Goal: Task Accomplishment & Management: Manage account settings

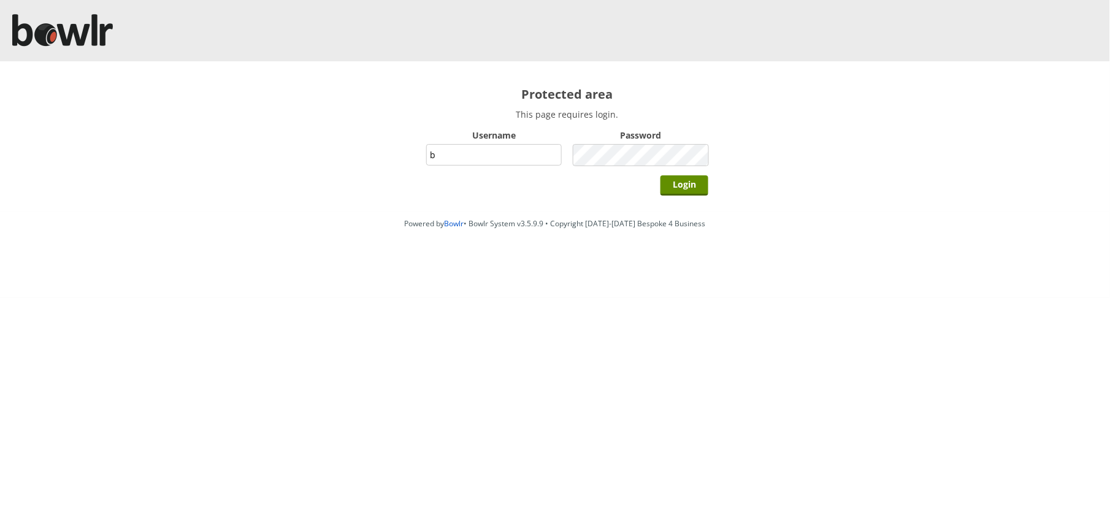
type input "BarRinkMonitor"
click at [660, 175] on input "Login" at bounding box center [684, 185] width 48 height 20
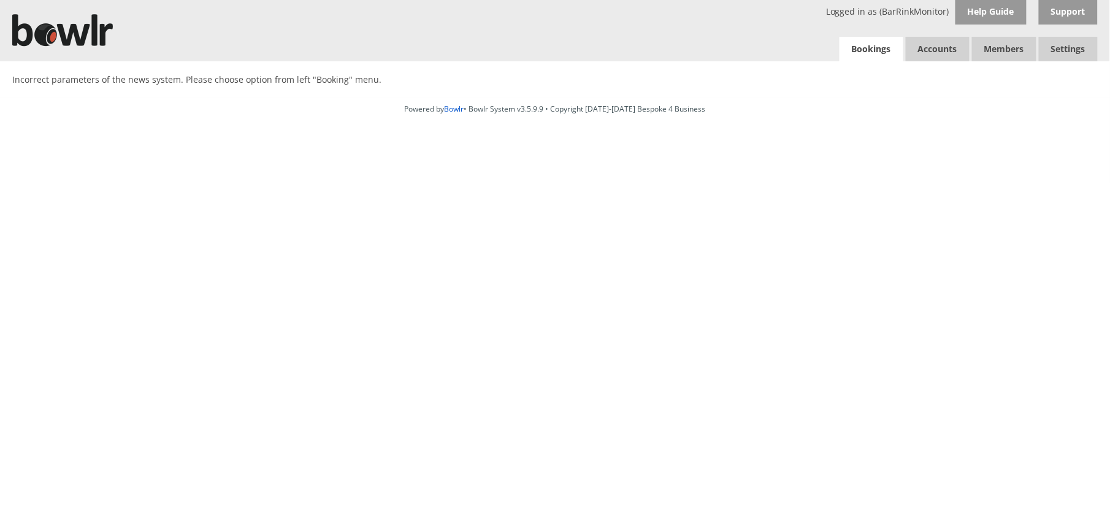
click at [852, 49] on link "Bookings" at bounding box center [871, 49] width 64 height 25
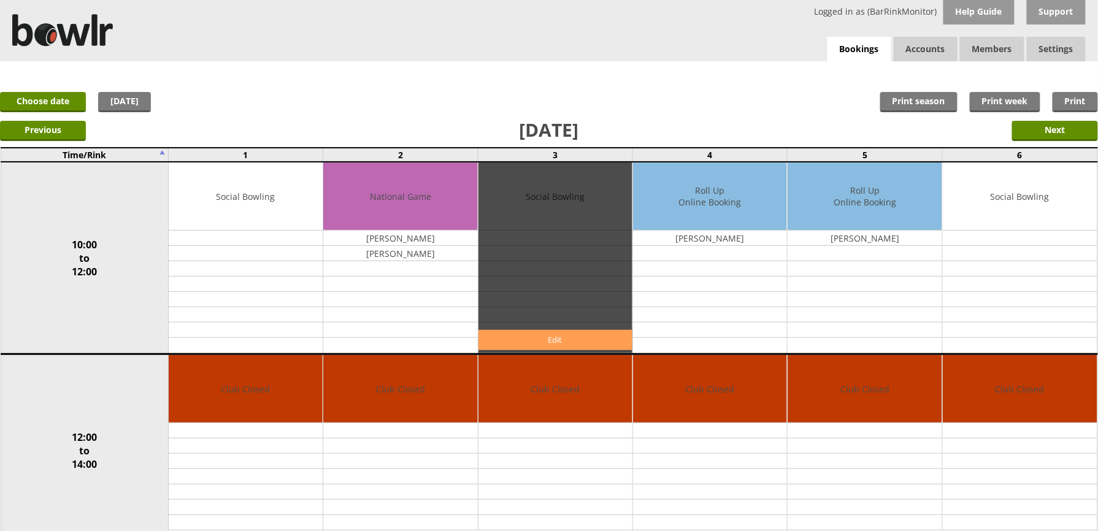
click at [585, 331] on link "Edit" at bounding box center [555, 340] width 154 height 20
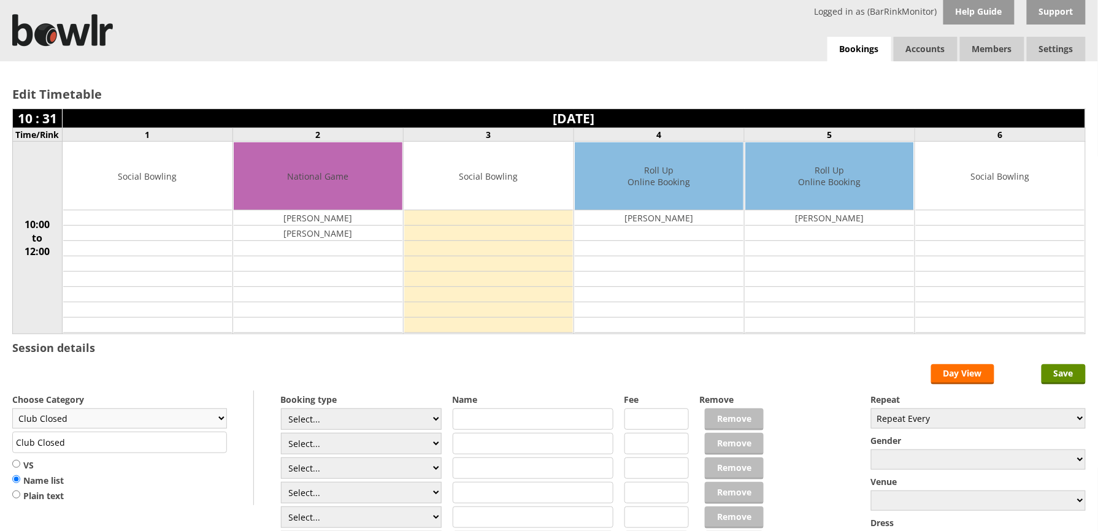
click at [106, 423] on select "Club Closed Singles League Triples League Pairs League Friendly Social Bowling …" at bounding box center [119, 418] width 215 height 20
select select "132"
click at [12, 411] on select "Club Closed Singles League Triples League Pairs League Friendly Social Bowling …" at bounding box center [119, 418] width 215 height 20
type input "Social Bowling"
click at [383, 421] on select "Select... Club Competition (Member) Club Competition (Visitor) National (Member…" at bounding box center [361, 418] width 161 height 21
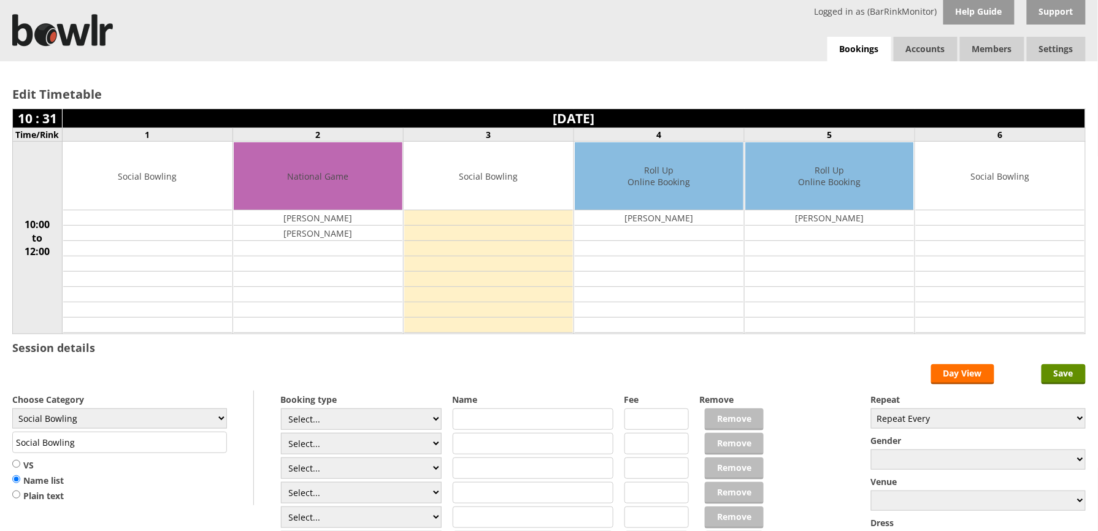
select select "1_54"
click at [281, 411] on select "Select... Club Competition (Member) Club Competition (Visitor) National (Member…" at bounding box center [361, 418] width 161 height 21
type input "3.0000"
click at [380, 459] on div "Select... Club Competition (Member) Club Competition (Visitor) National (Member…" at bounding box center [361, 506] width 161 height 196
click at [368, 438] on select "Select... Club Competition (Member) Club Competition (Visitor) National (Member…" at bounding box center [361, 443] width 161 height 21
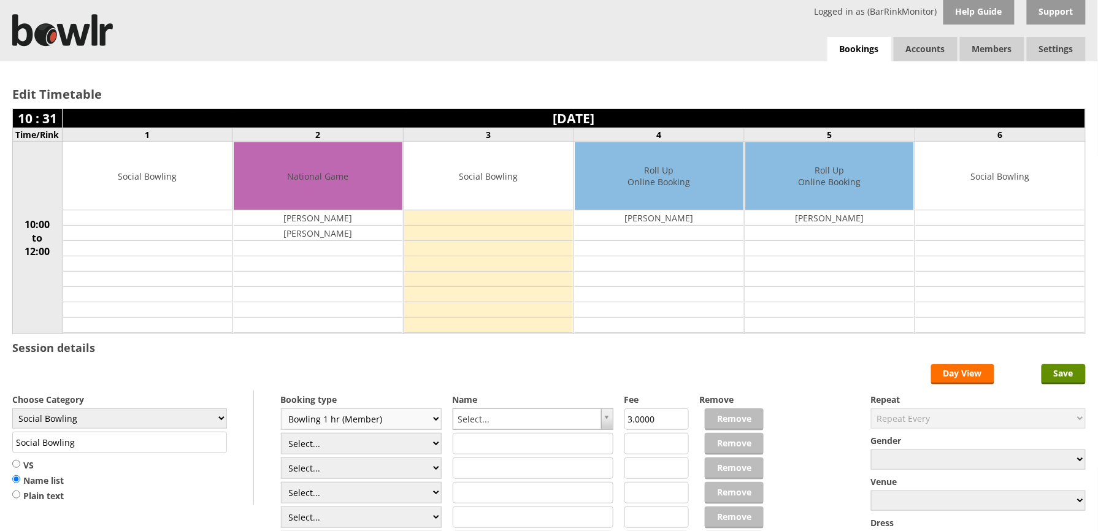
select select "1_54"
click at [281, 435] on select "Select... Club Competition (Member) Club Competition (Visitor) National (Member…" at bounding box center [361, 443] width 161 height 21
type input "3.0000"
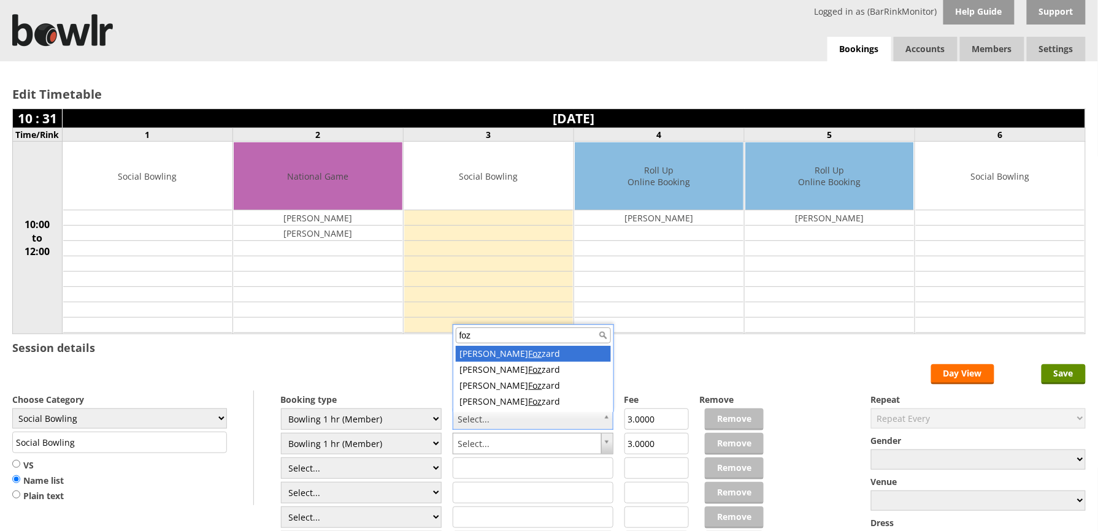
click at [496, 343] on input "foz" at bounding box center [533, 335] width 155 height 16
type input "foz"
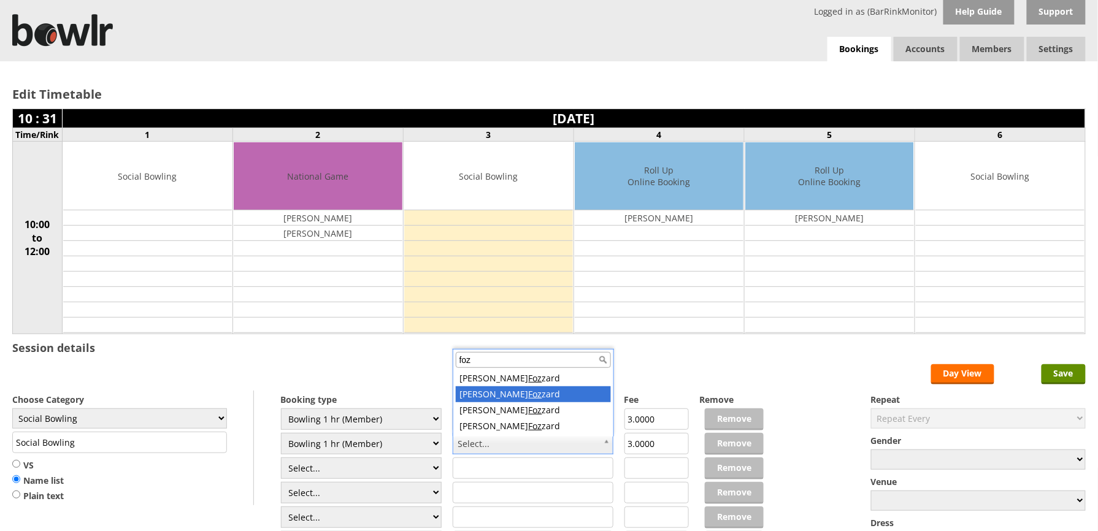
type input "foz"
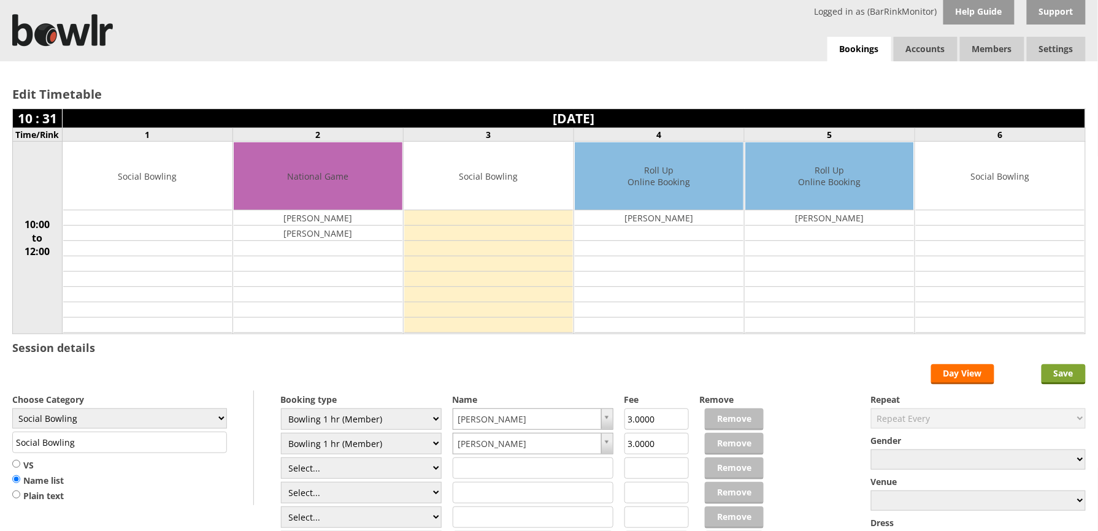
click at [1047, 381] on input "Save" at bounding box center [1063, 374] width 44 height 20
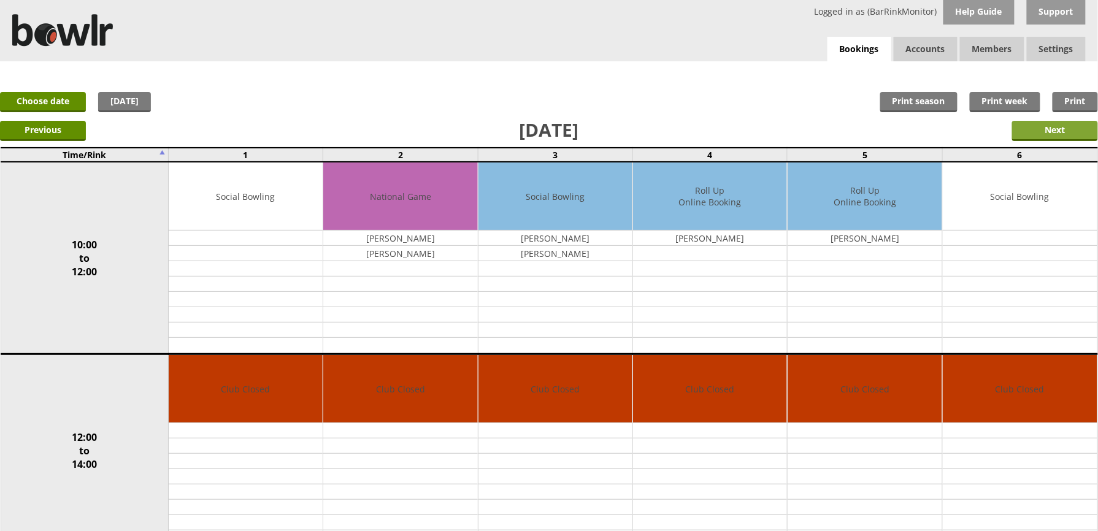
click at [1053, 131] on input "Next" at bounding box center [1055, 131] width 86 height 20
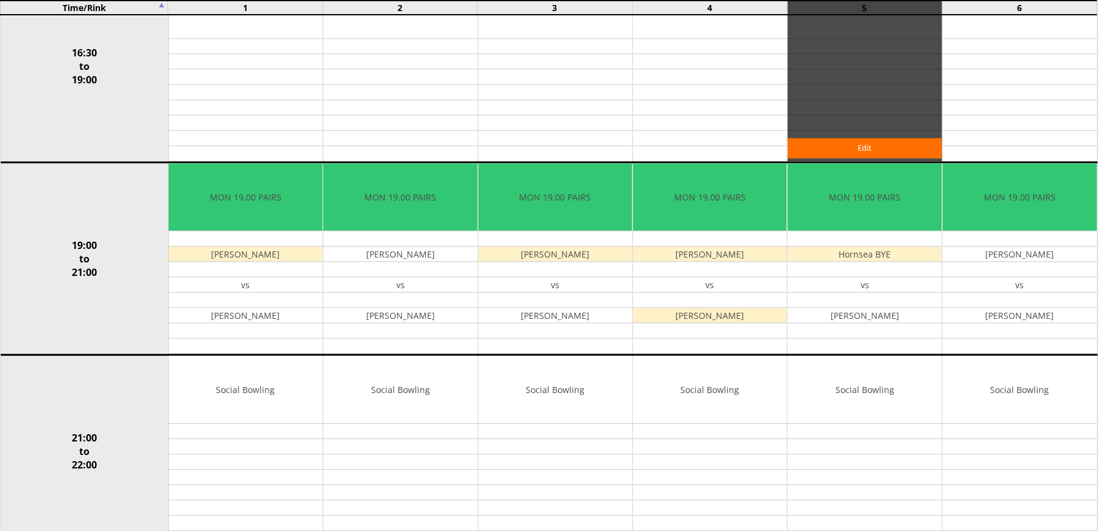
scroll to position [981, 0]
